Goal: Navigation & Orientation: Go to known website

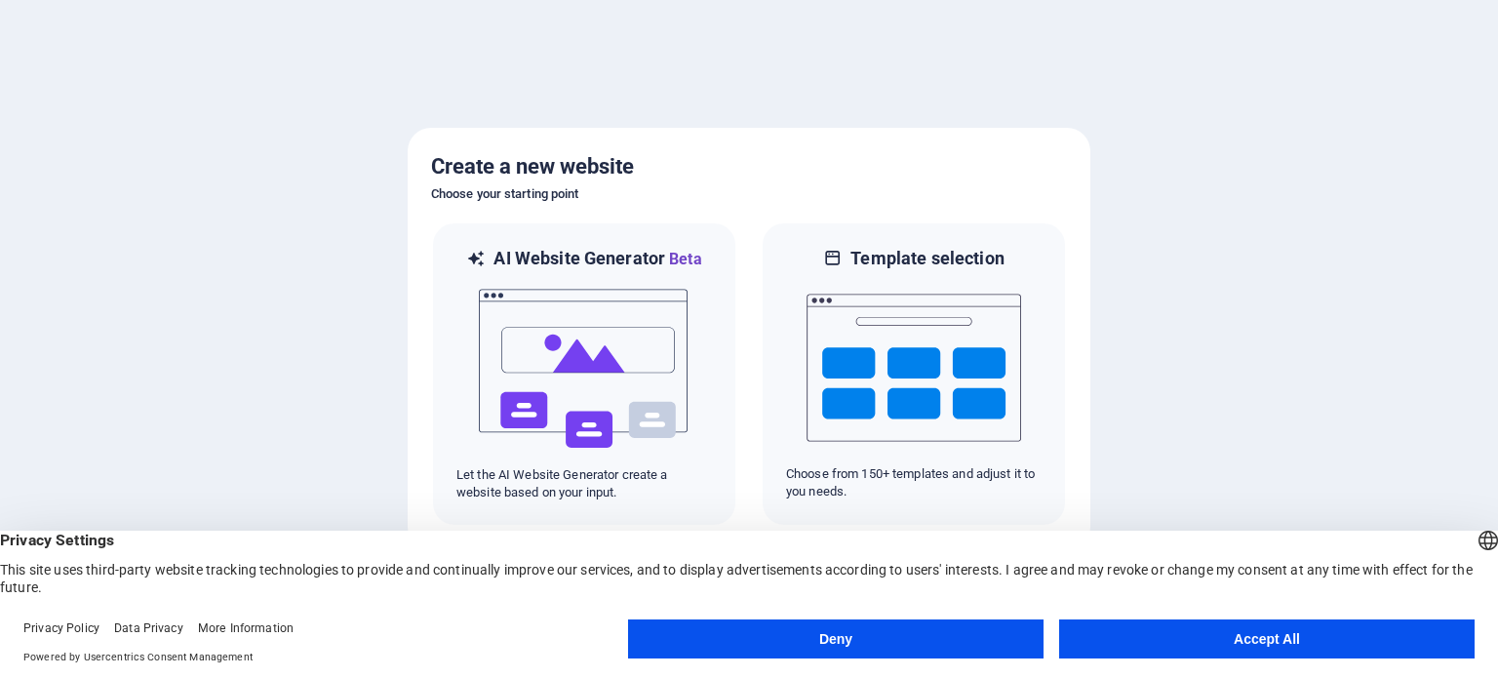
click at [1148, 629] on button "Accept All" at bounding box center [1267, 638] width 416 height 39
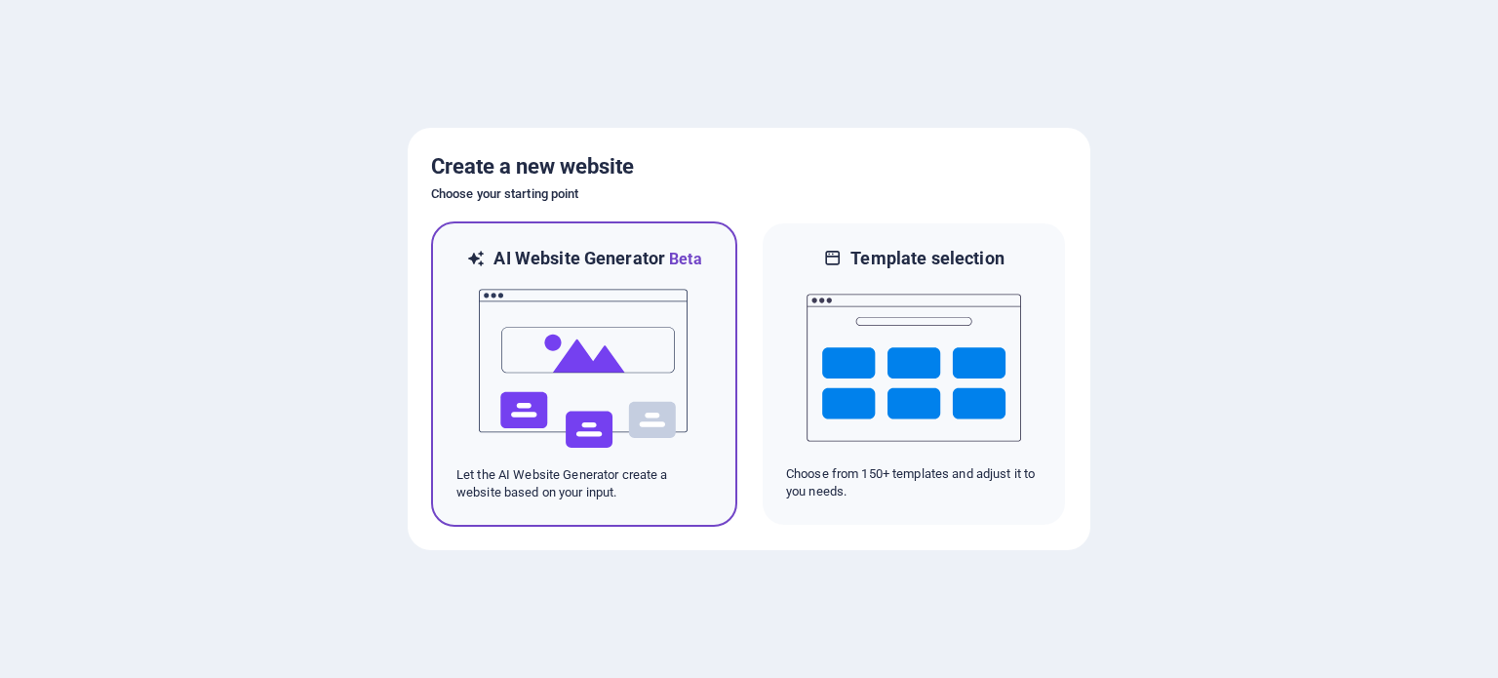
click at [460, 334] on div at bounding box center [584, 368] width 256 height 195
